Goal: Task Accomplishment & Management: Manage account settings

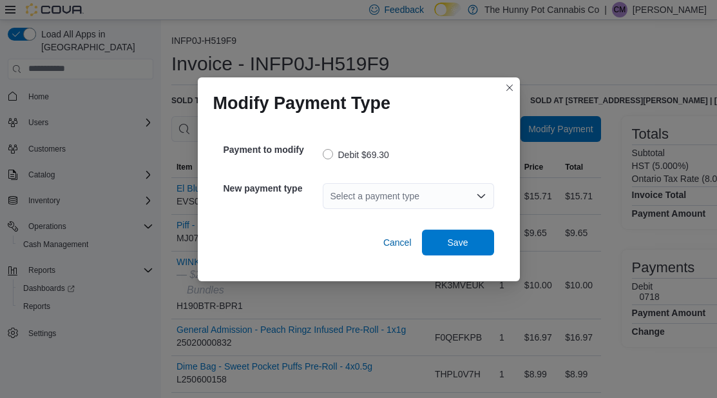
click at [379, 211] on div "Select a payment type" at bounding box center [408, 195] width 171 height 41
click at [356, 189] on div "Select a payment type" at bounding box center [408, 196] width 171 height 26
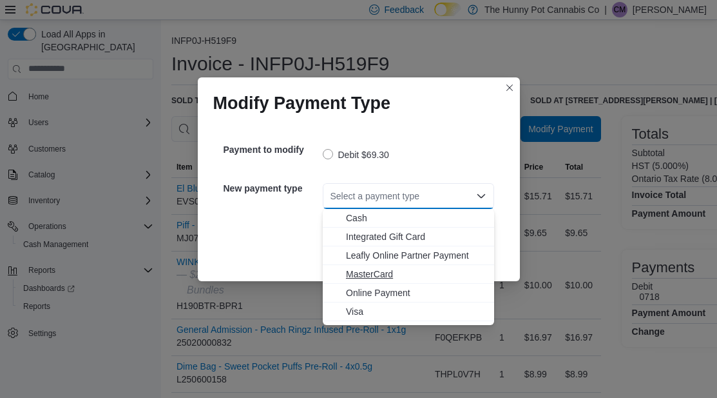
click at [379, 273] on span "MasterCard" at bounding box center [416, 273] width 140 height 13
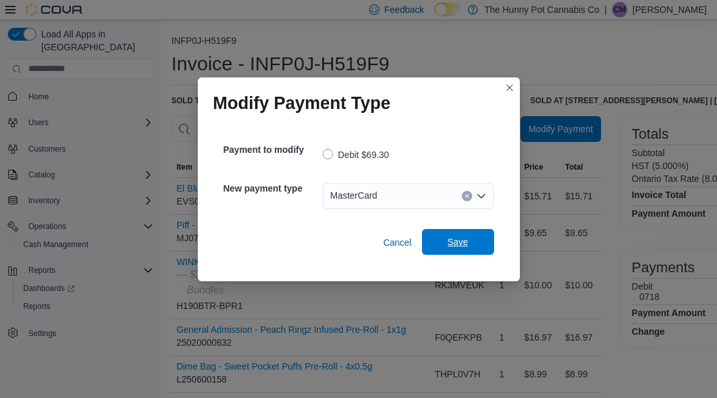
click at [458, 245] on span "Save" at bounding box center [458, 241] width 21 height 13
